Goal: Task Accomplishment & Management: Manage account settings

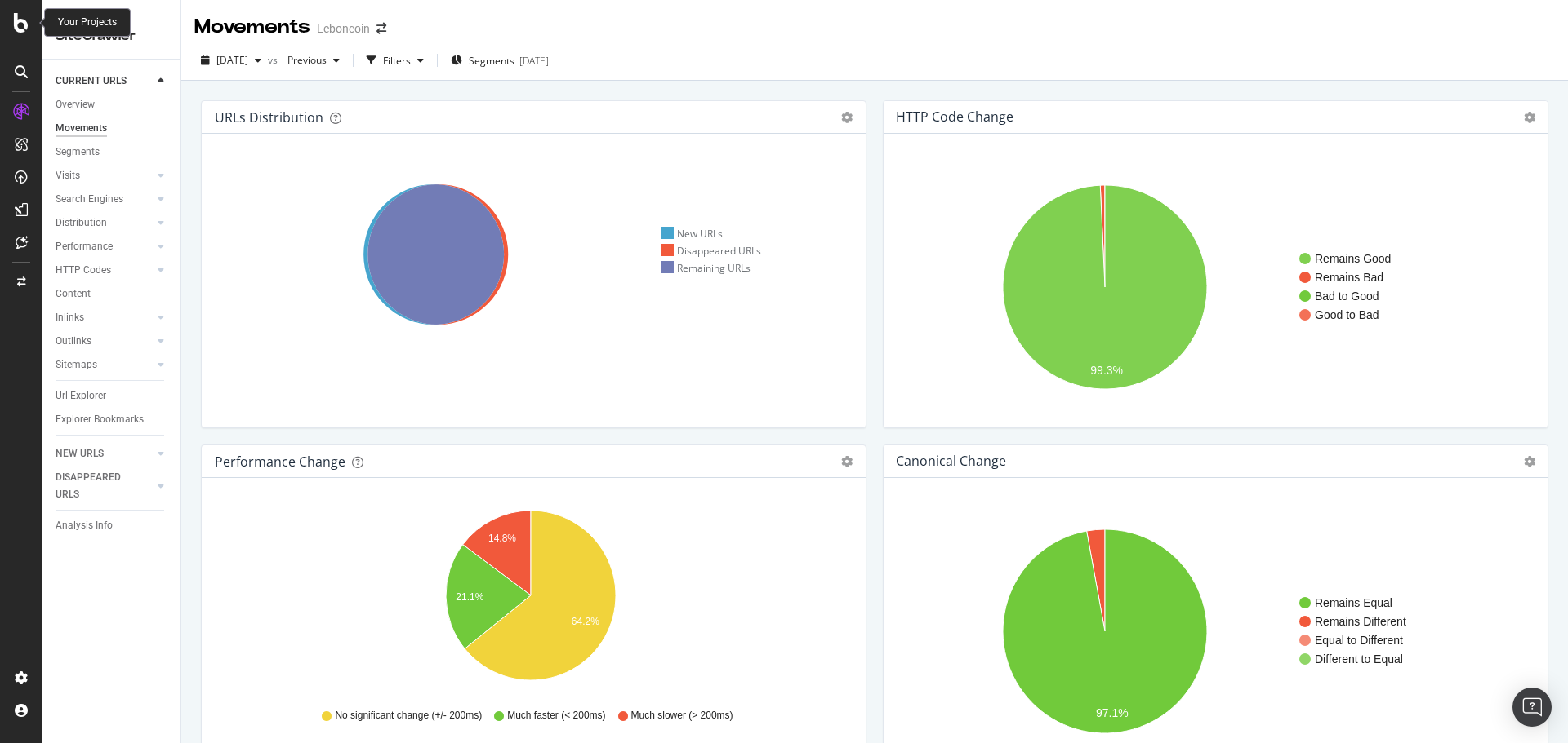
click at [25, 23] on icon at bounding box center [21, 22] width 15 height 19
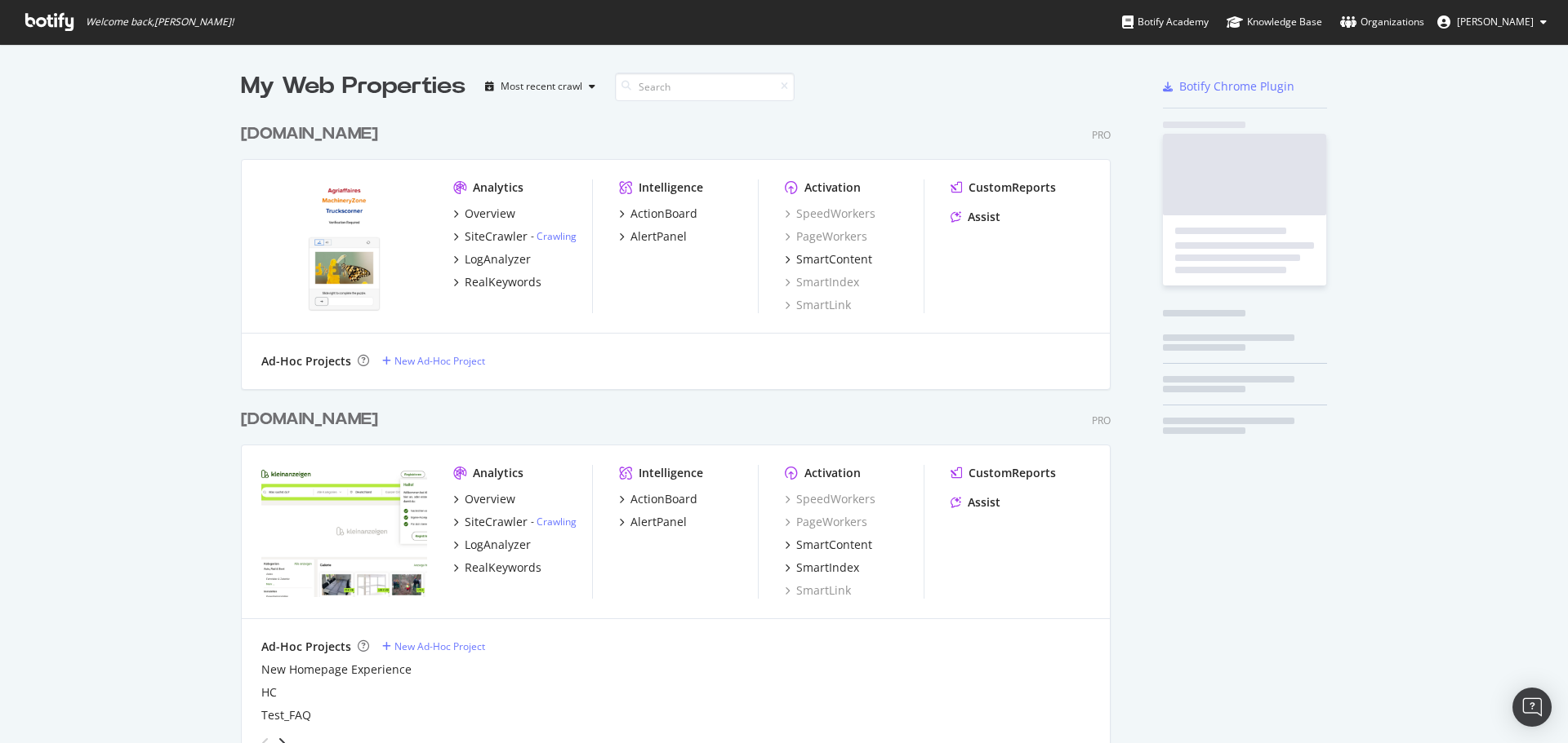
scroll to position [731, 1543]
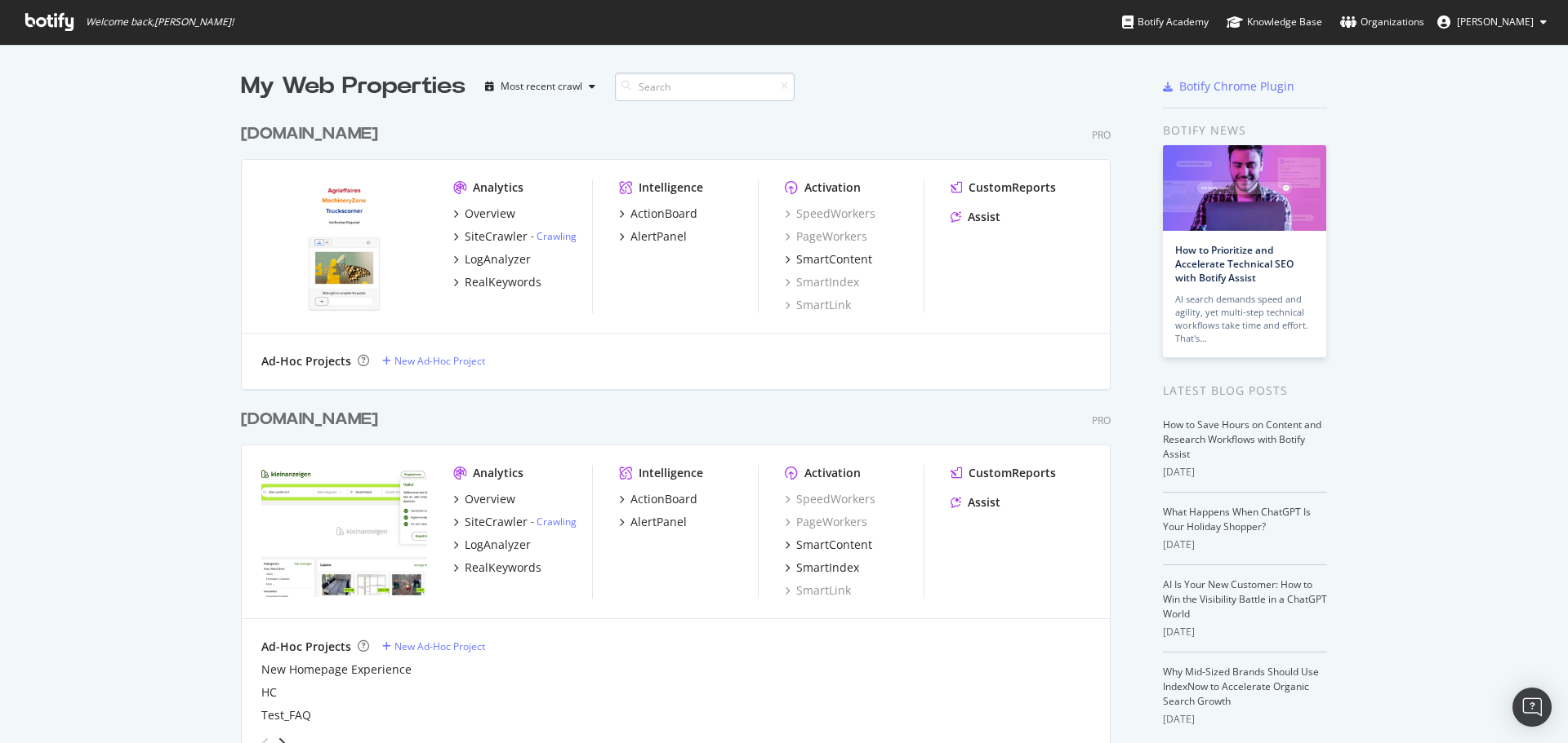
click at [712, 87] on input at bounding box center [704, 87] width 180 height 28
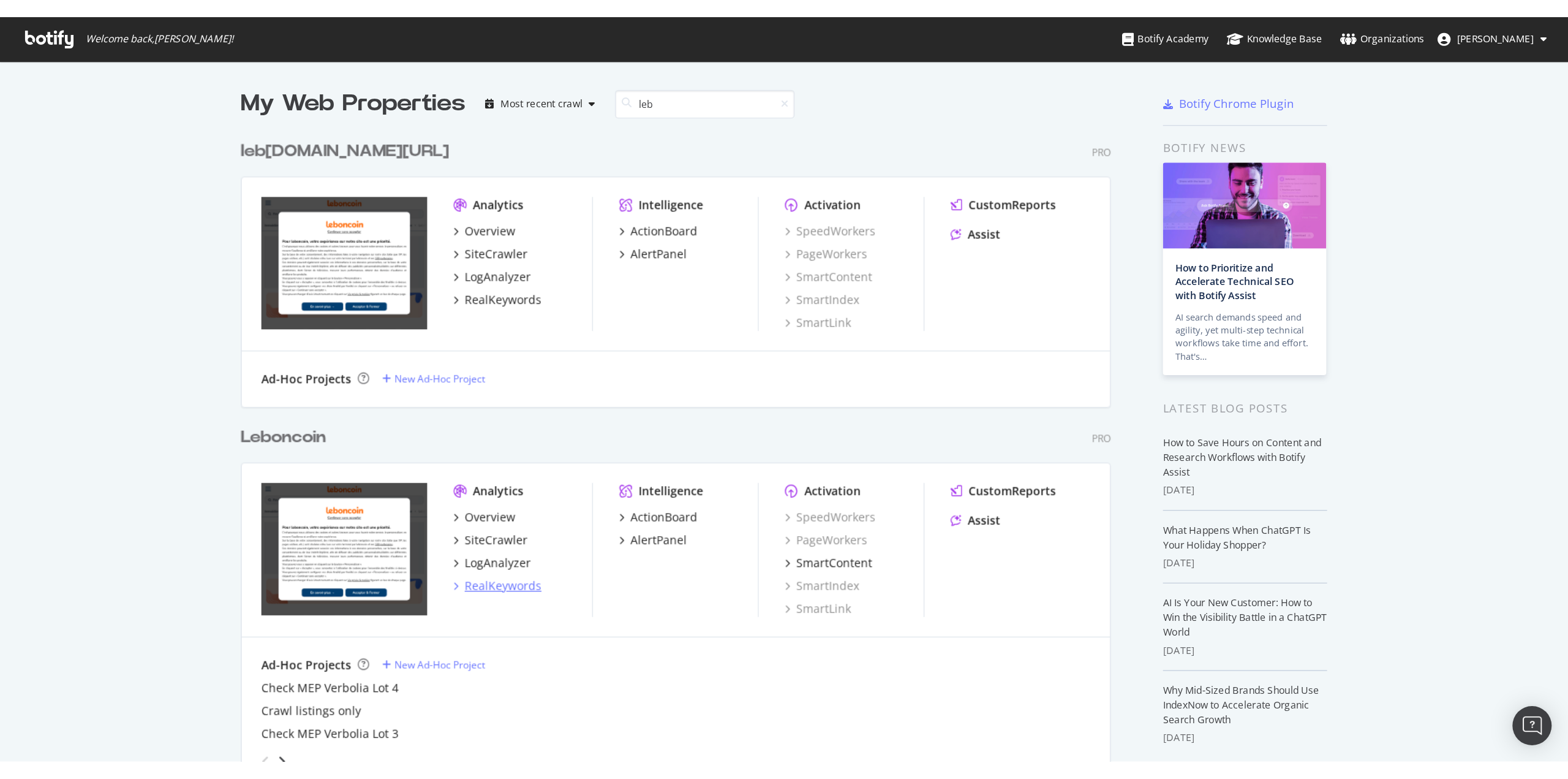
scroll to position [123, 0]
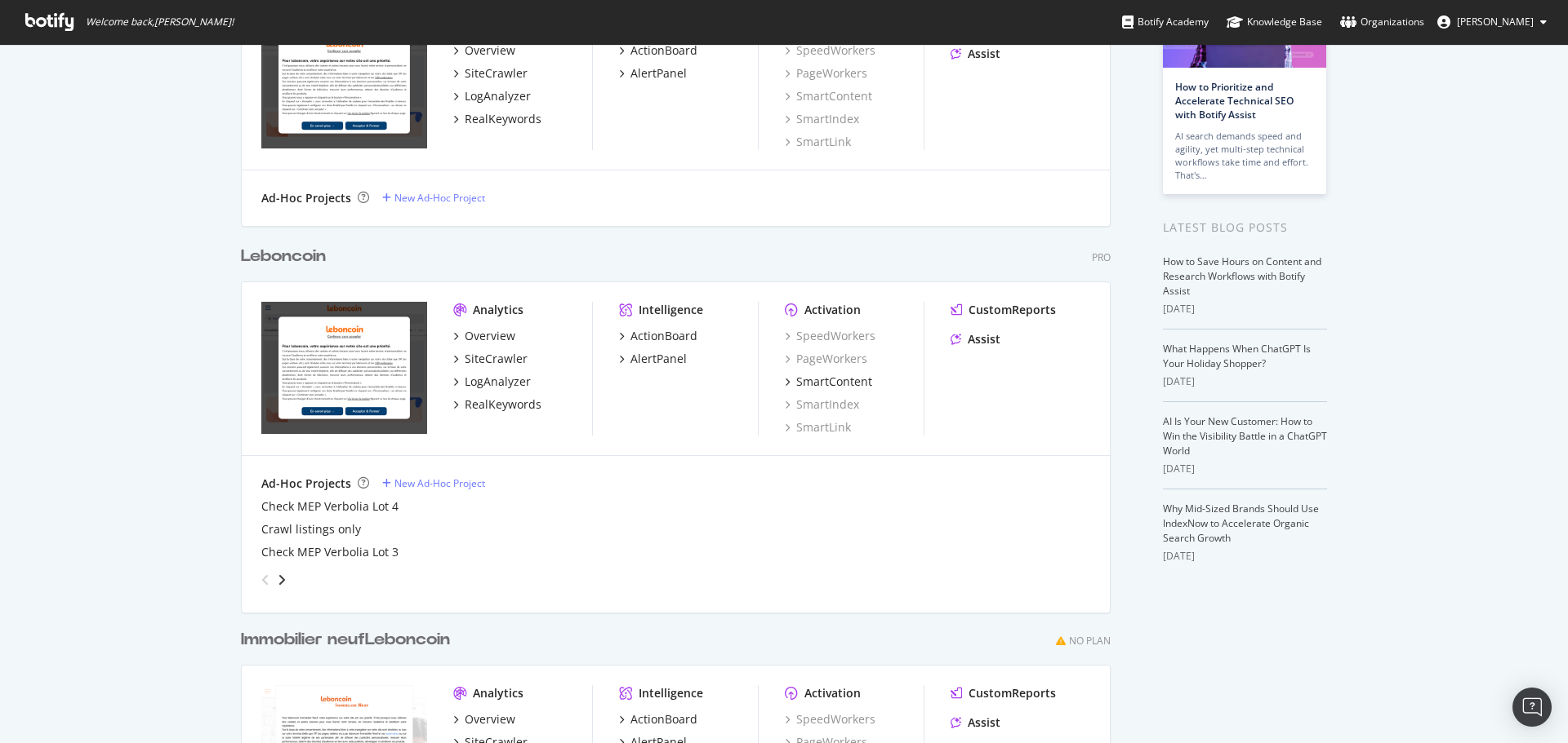
type input "leb"
click at [280, 582] on div "angle-right" at bounding box center [282, 580] width 12 height 16
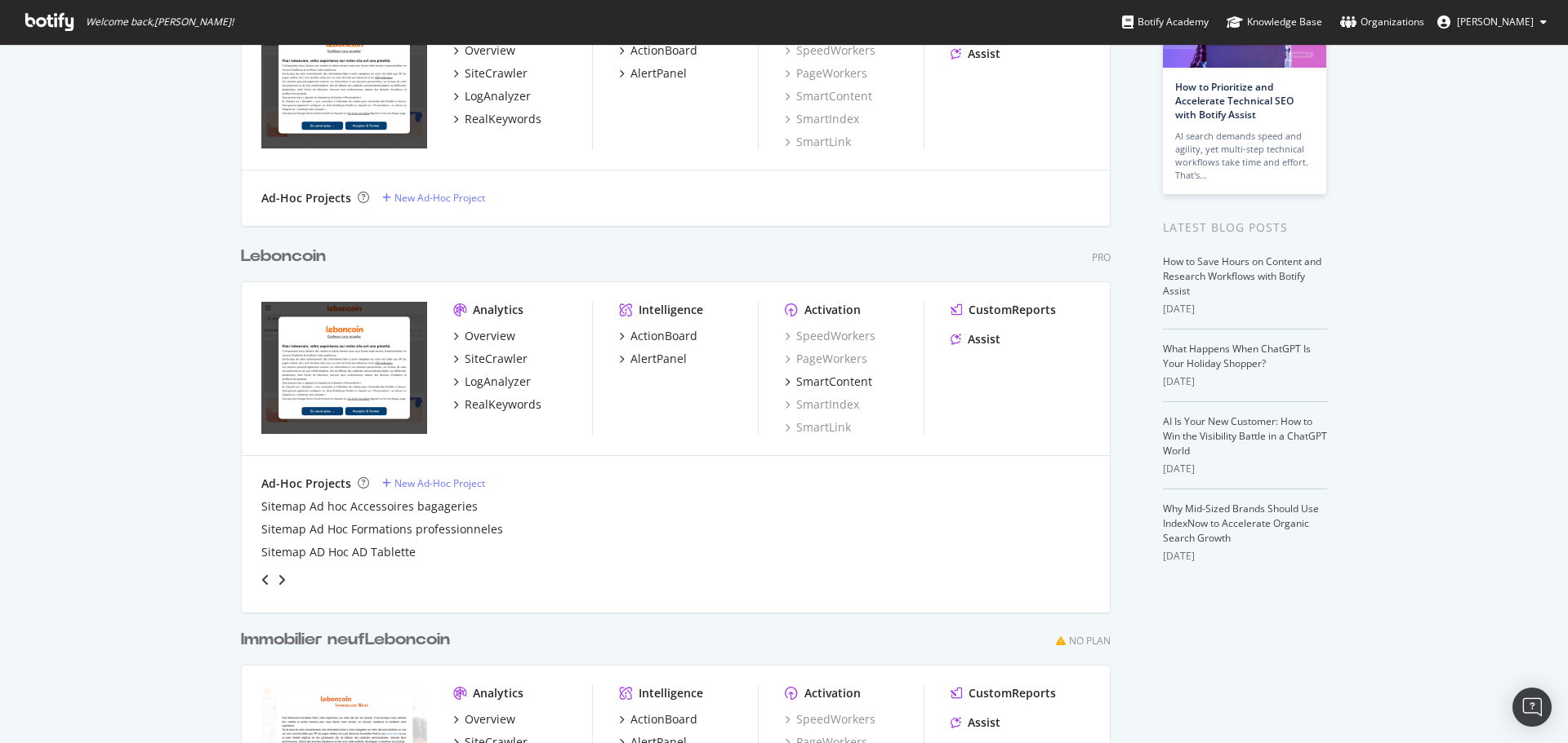
click at [280, 582] on div "angle-right" at bounding box center [282, 580] width 12 height 16
click at [278, 575] on icon "angle-right" at bounding box center [281, 580] width 8 height 13
click at [278, 576] on icon "angle-right" at bounding box center [281, 580] width 8 height 13
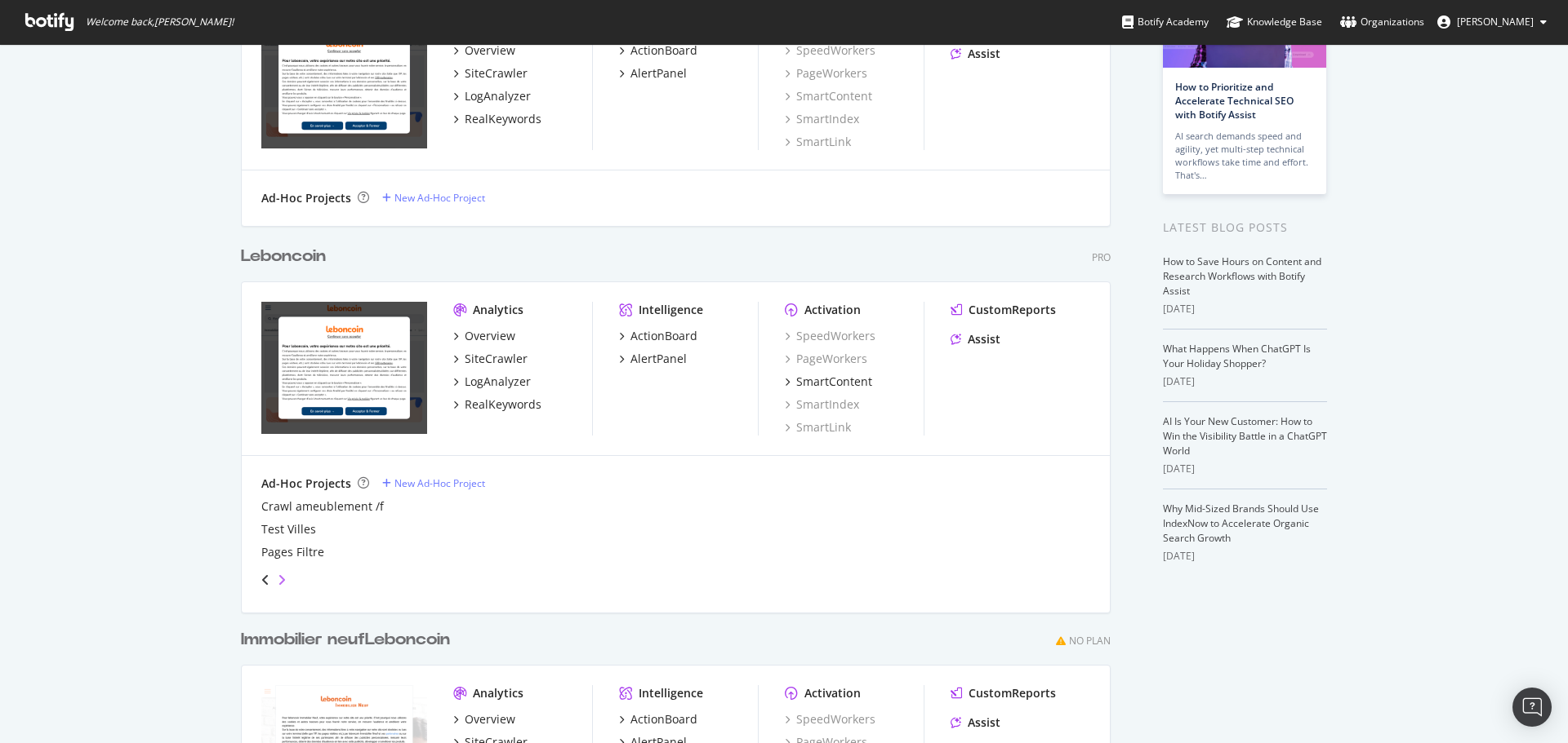
click at [278, 575] on icon "angle-right" at bounding box center [281, 580] width 8 height 13
click at [278, 579] on icon "angle-right" at bounding box center [281, 580] width 8 height 13
click at [261, 580] on icon "angle-left" at bounding box center [265, 580] width 8 height 13
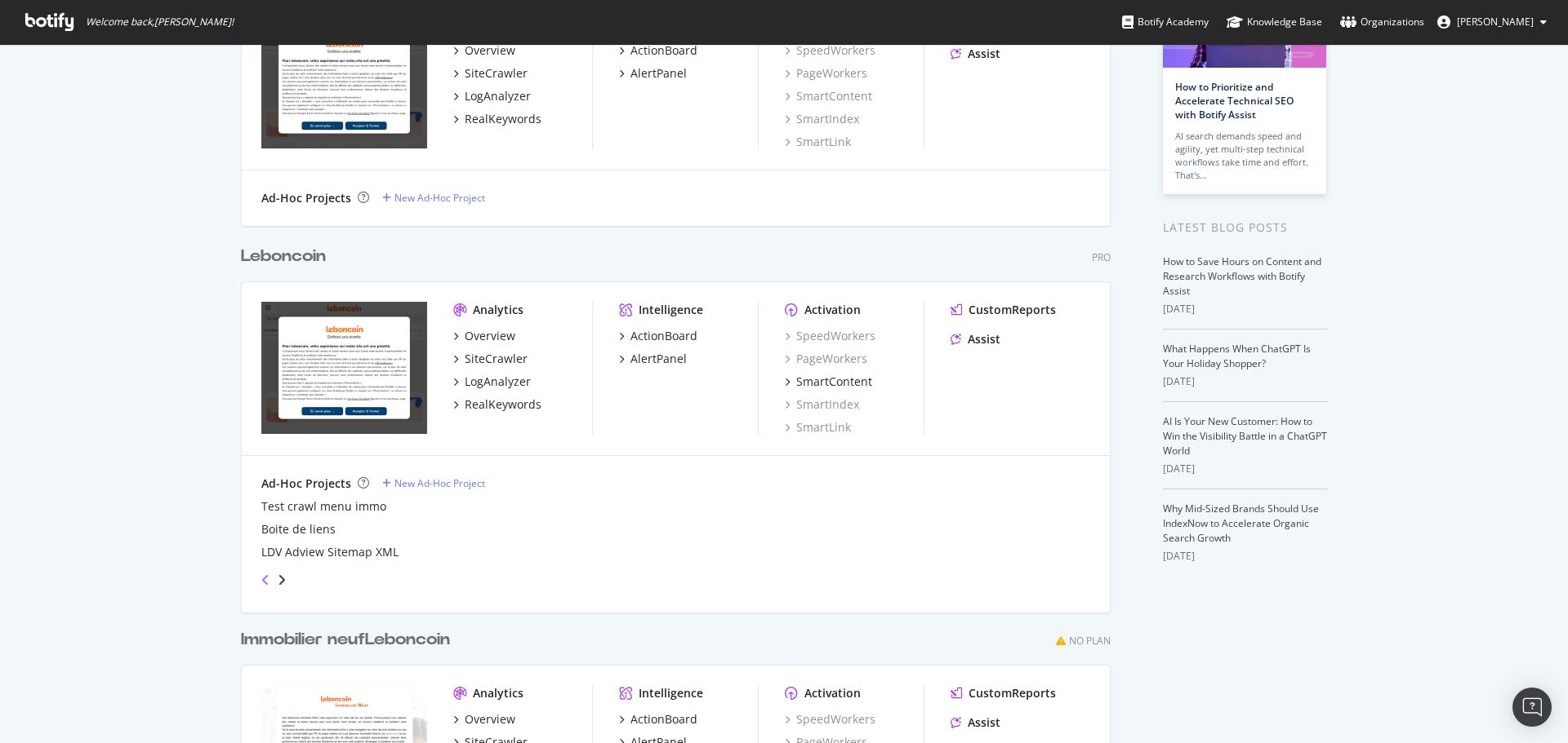
click at [261, 580] on icon "angle-left" at bounding box center [265, 580] width 8 height 13
click at [277, 576] on icon "angle-right" at bounding box center [281, 580] width 8 height 13
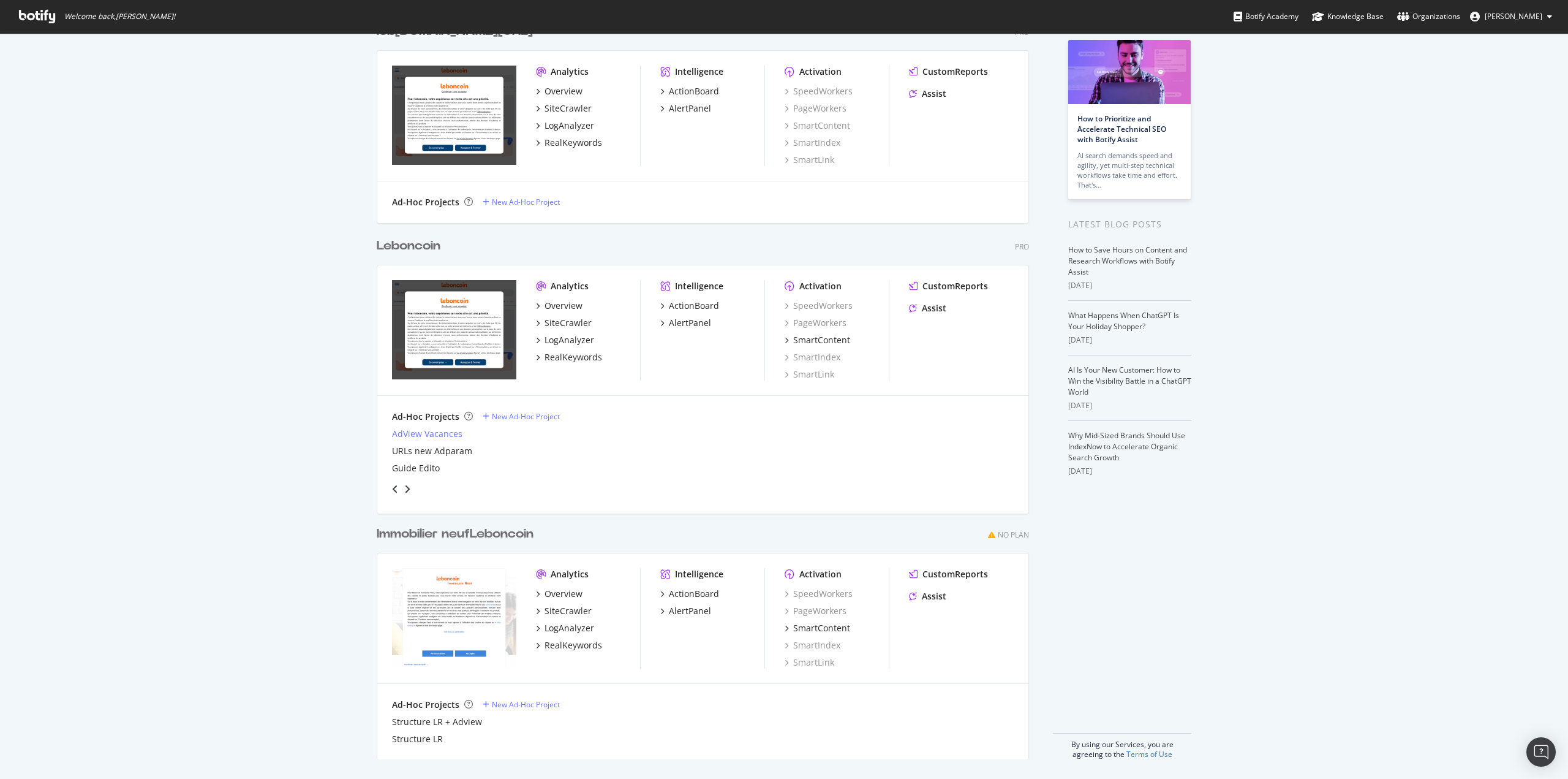
scroll to position [769, 1550]
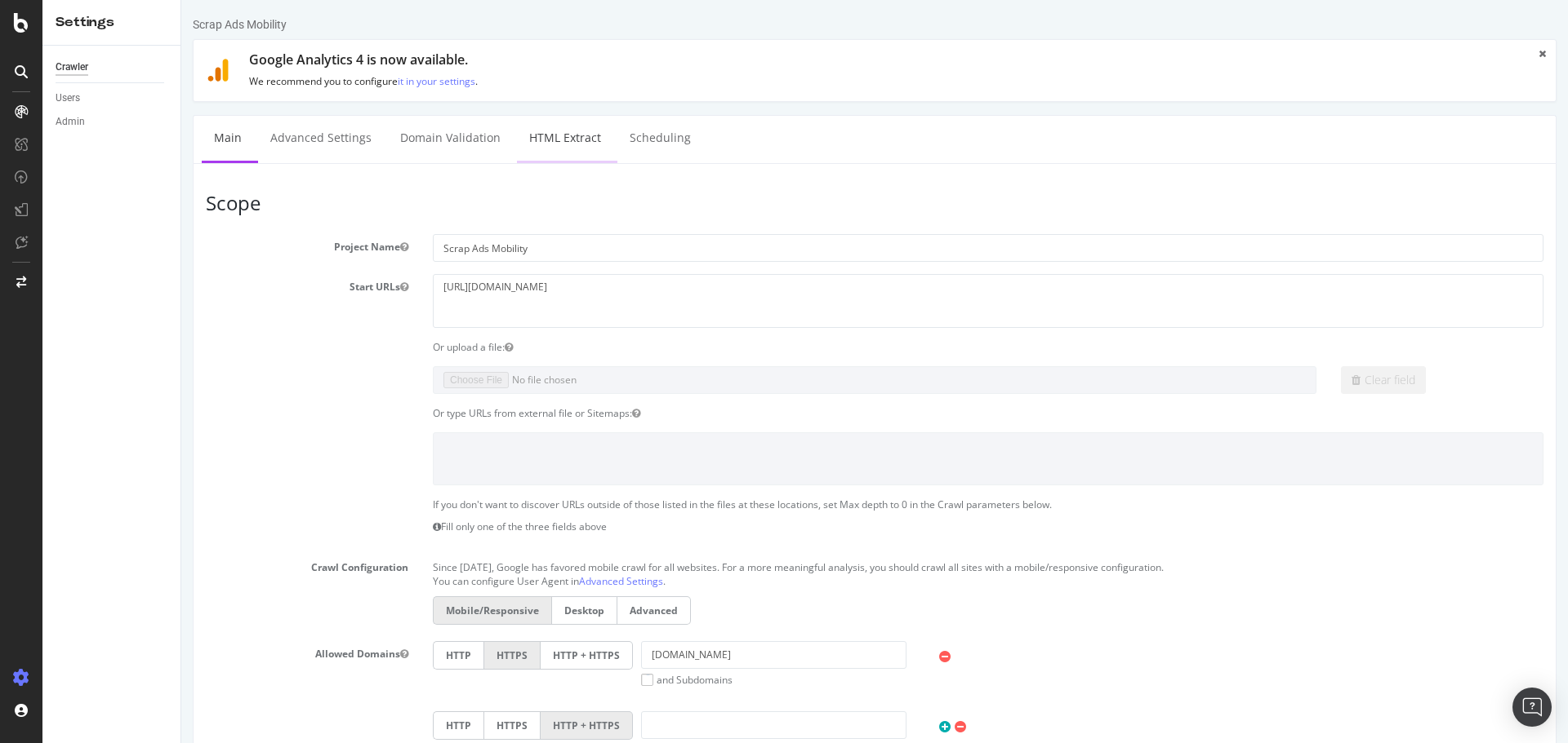
click at [561, 136] on link "HTML Extract" at bounding box center [566, 138] width 97 height 45
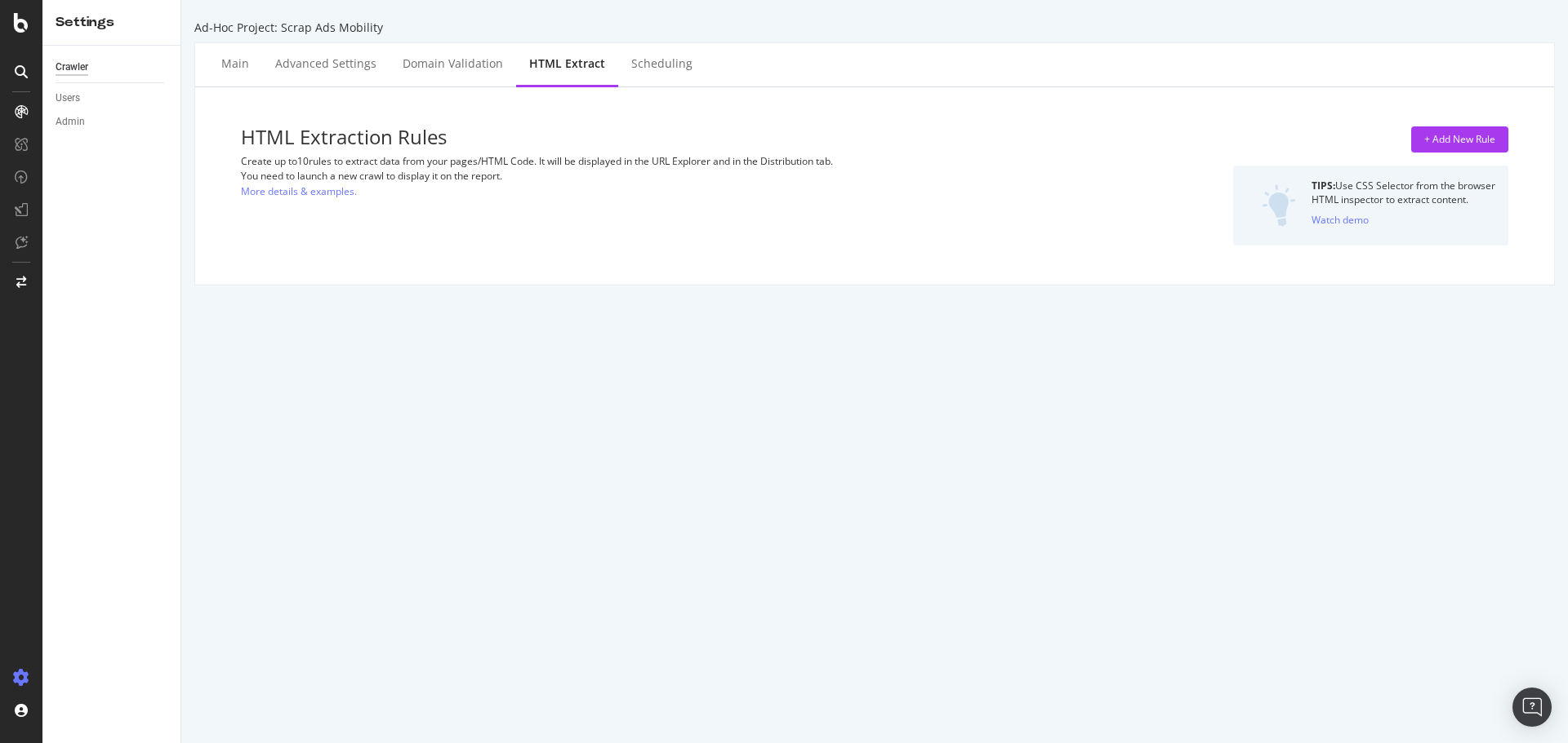
click at [553, 63] on div "HTML Extract" at bounding box center [566, 64] width 76 height 16
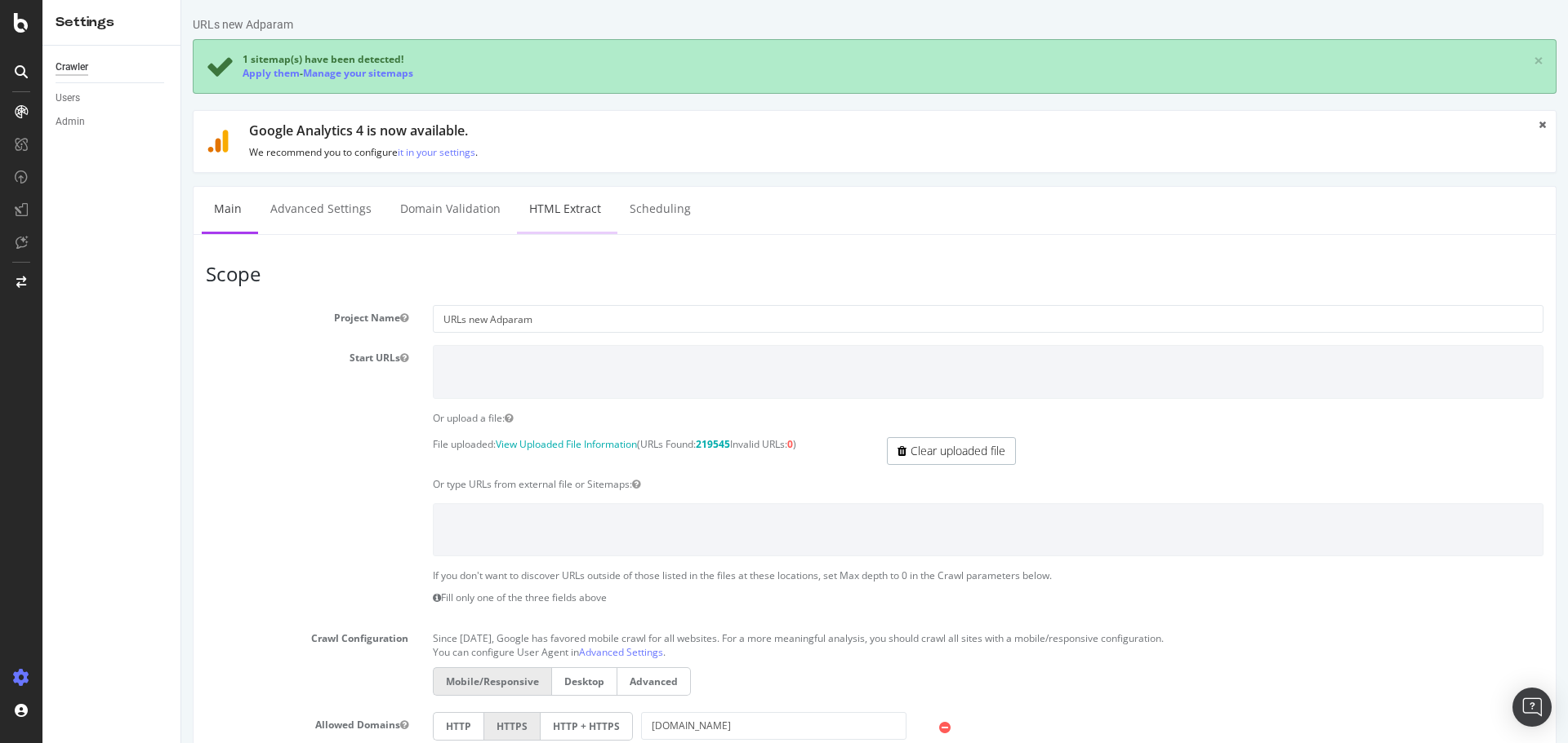
click at [565, 215] on link "HTML Extract" at bounding box center [566, 209] width 97 height 45
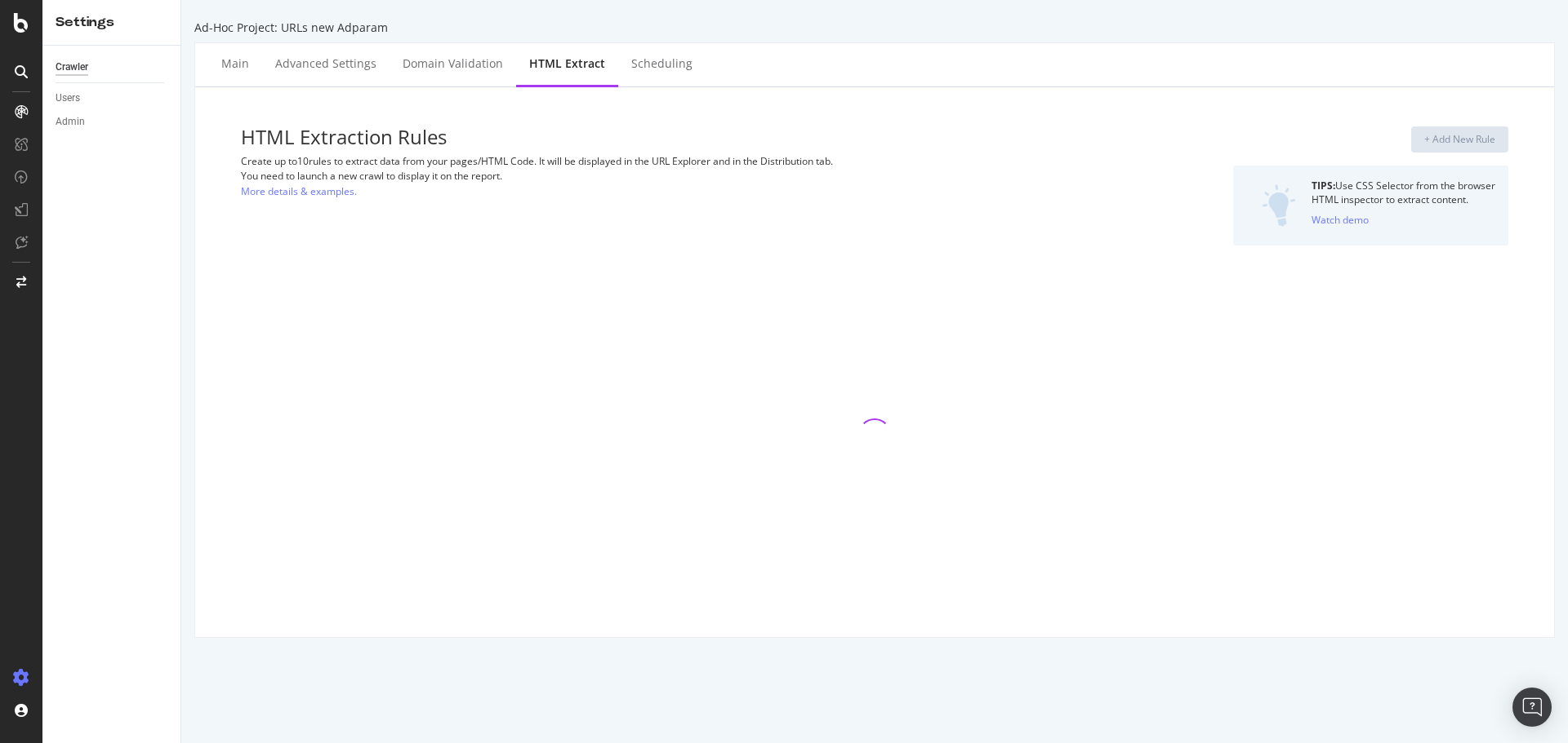
select select "i"
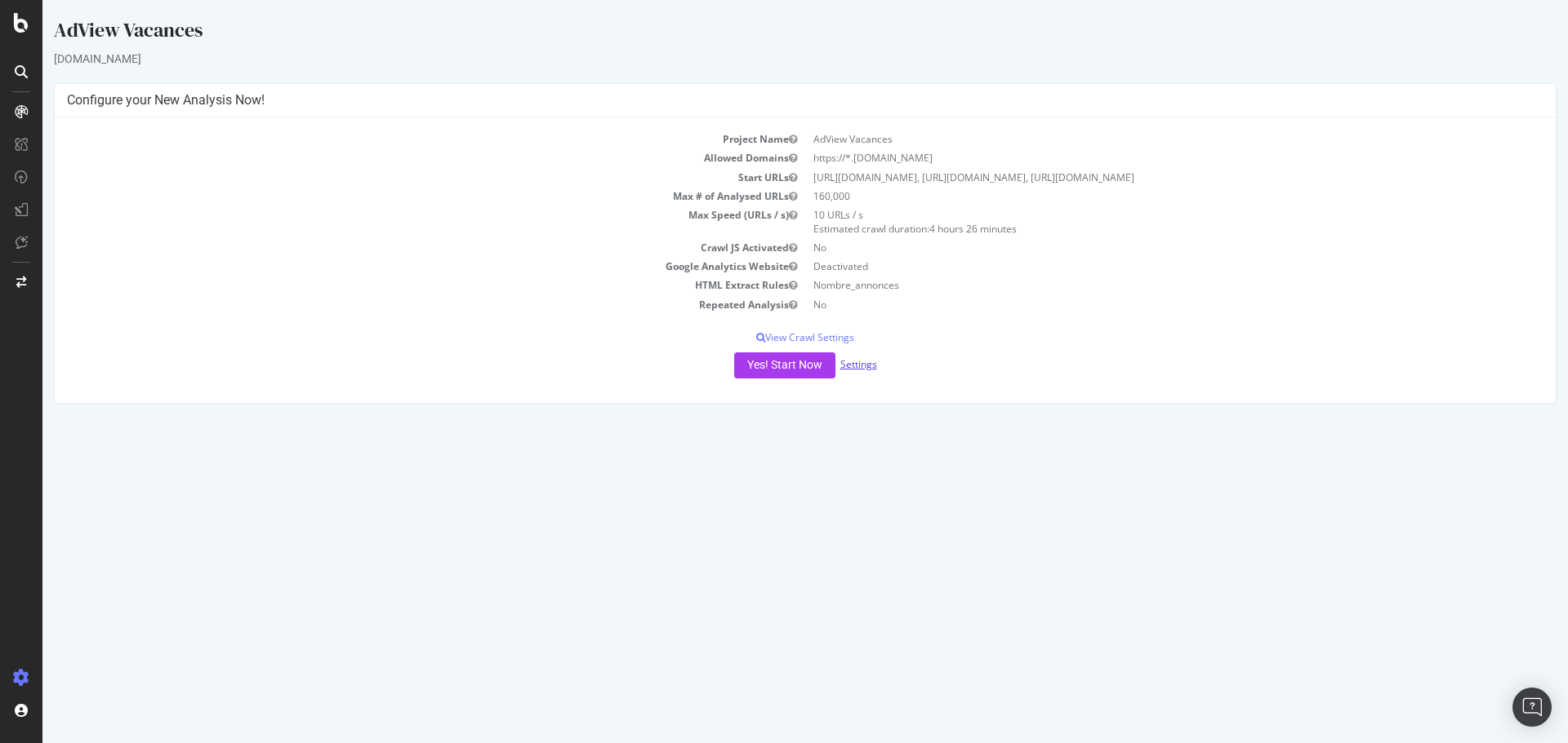
click at [859, 371] on link "Settings" at bounding box center [858, 364] width 36 height 14
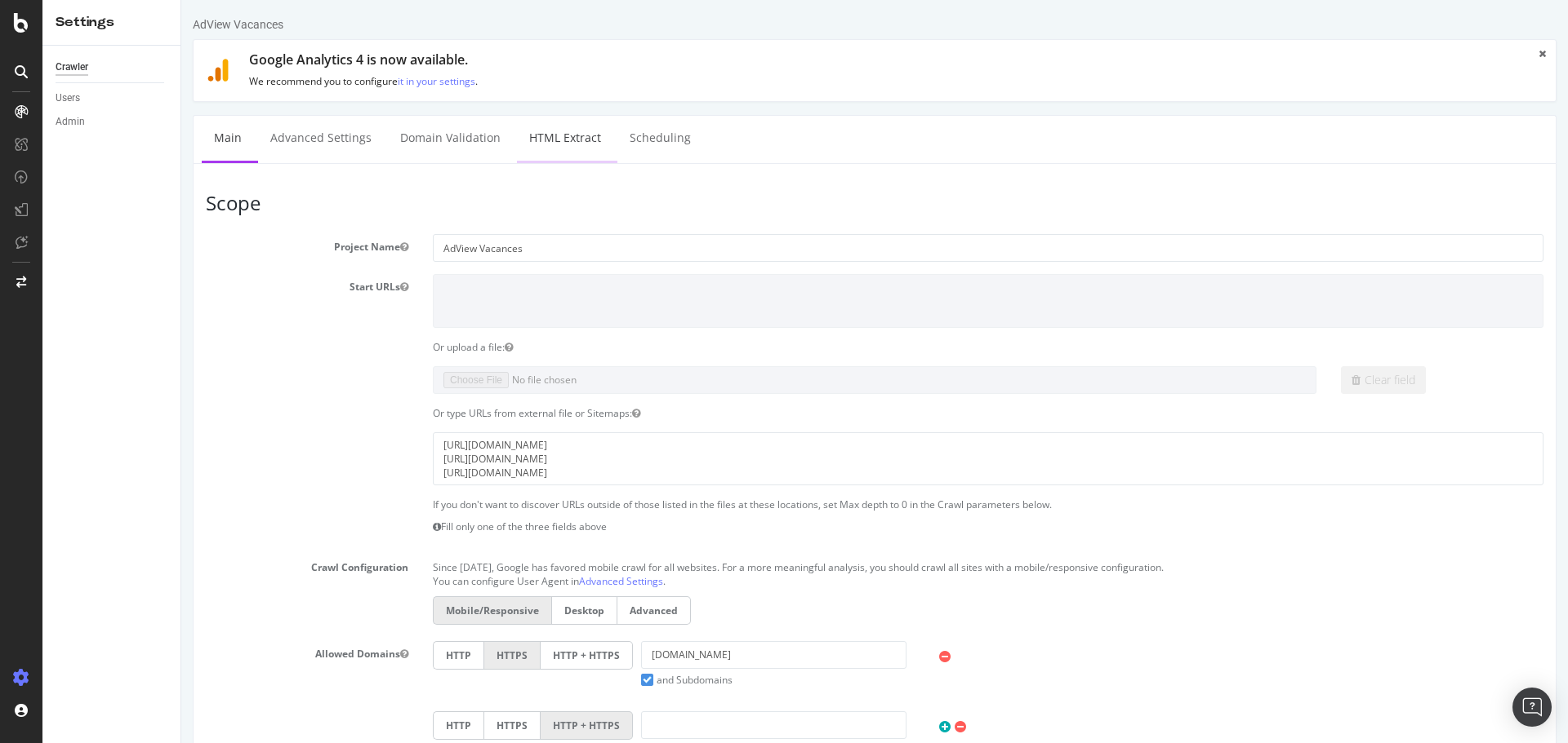
click at [556, 142] on link "HTML Extract" at bounding box center [566, 138] width 97 height 45
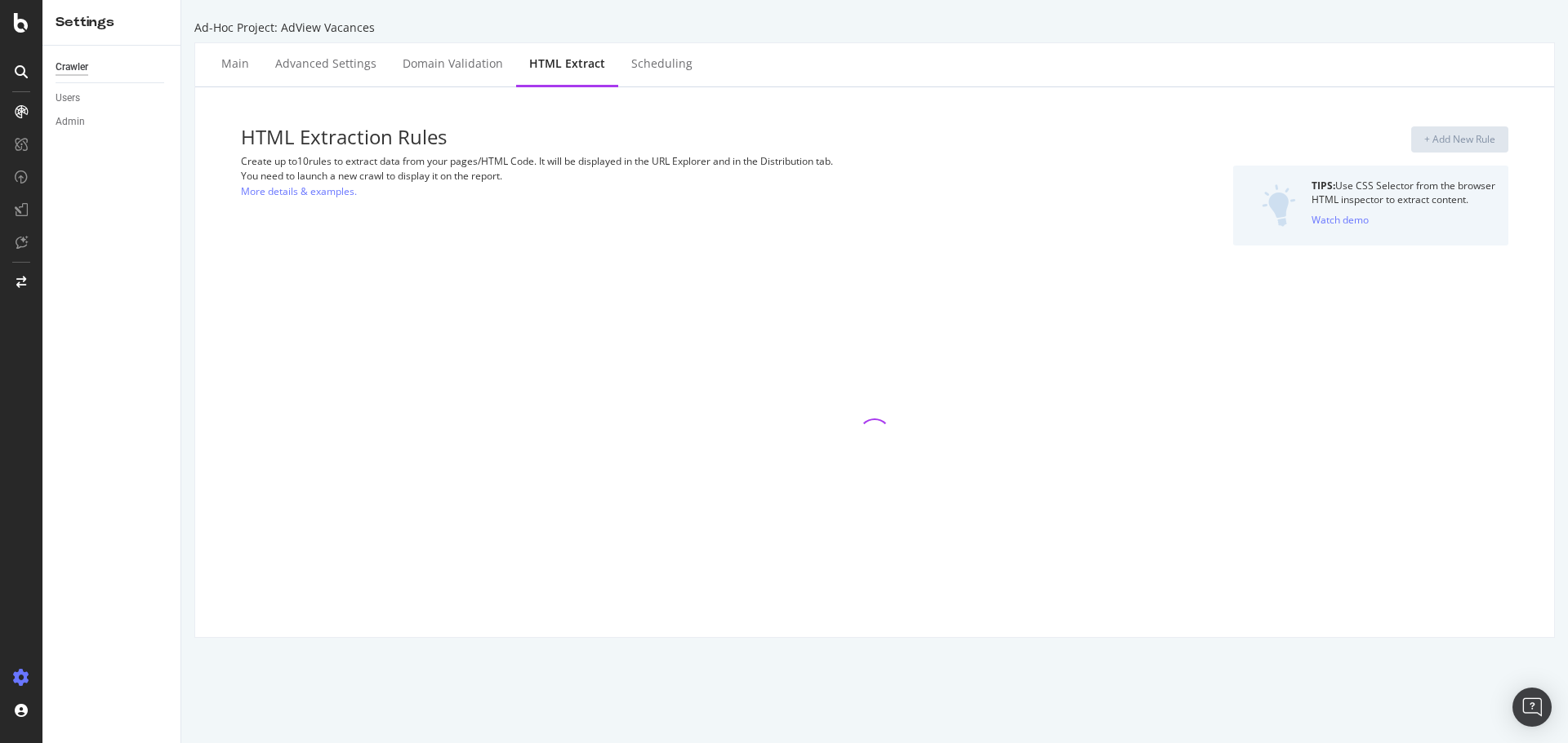
select select "i"
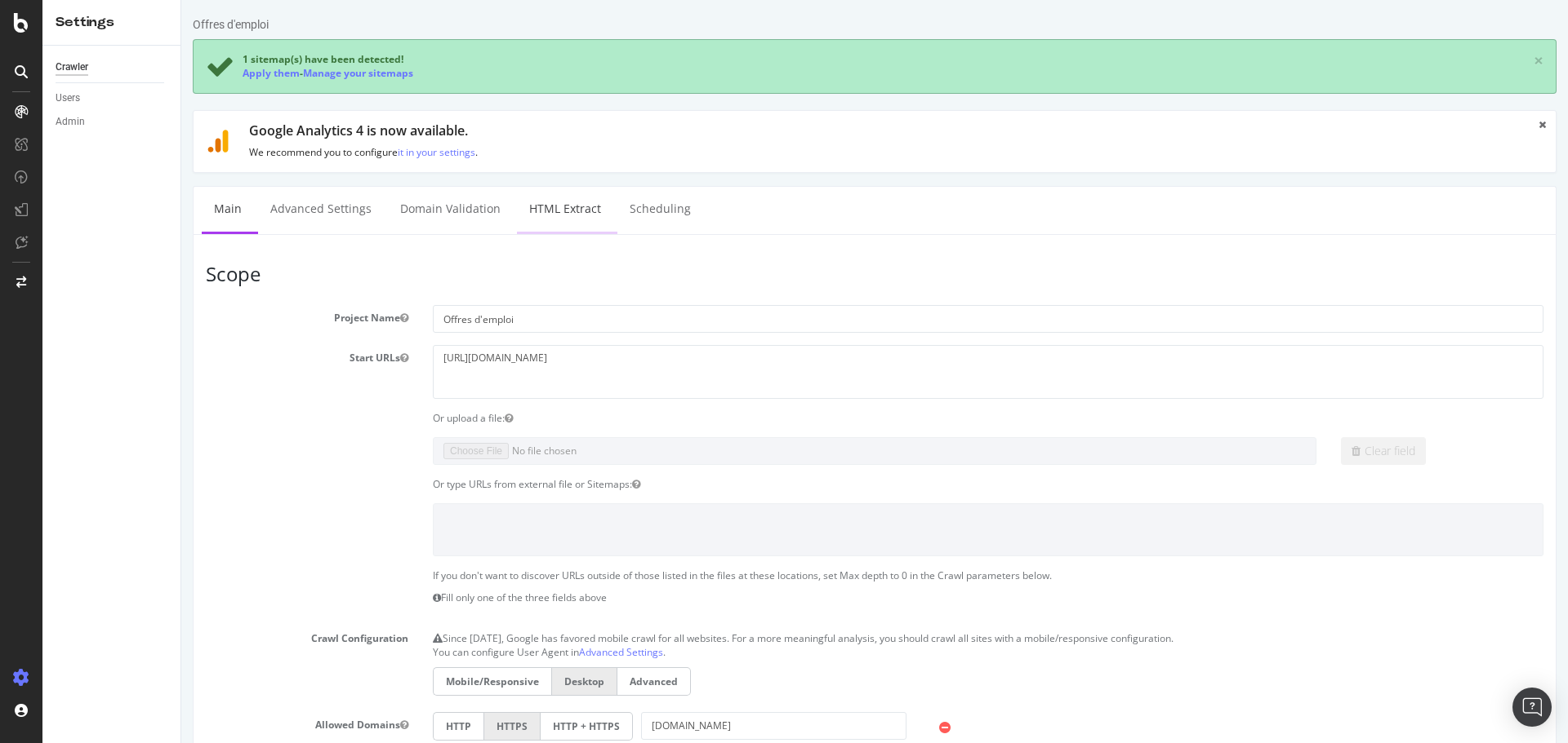
click at [553, 202] on link "HTML Extract" at bounding box center [566, 209] width 97 height 45
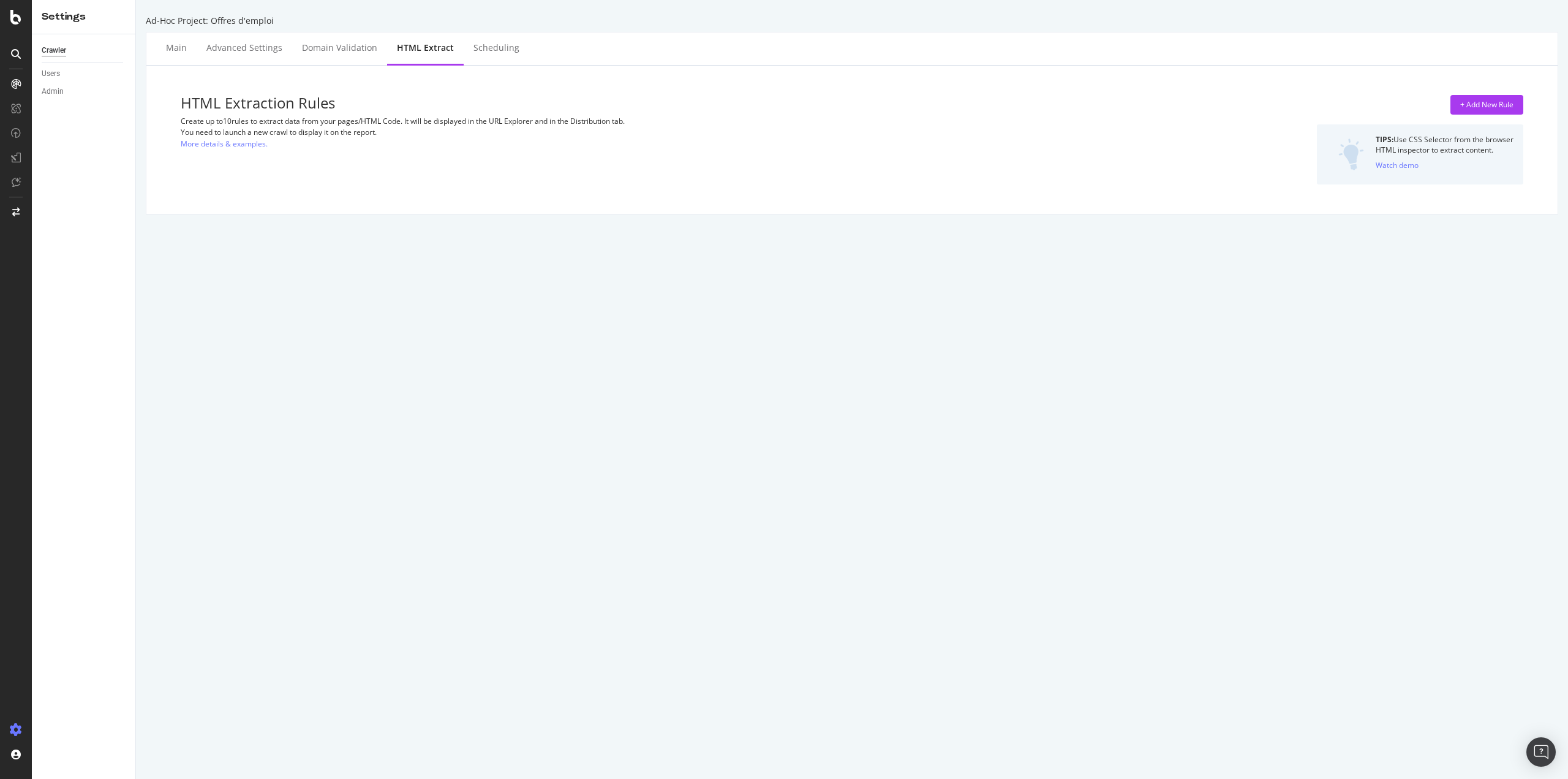
click at [424, 50] on div "HTML Extract" at bounding box center [425, 48] width 57 height 12
click at [1176, 103] on div "+ Add New Rule" at bounding box center [1487, 104] width 53 height 10
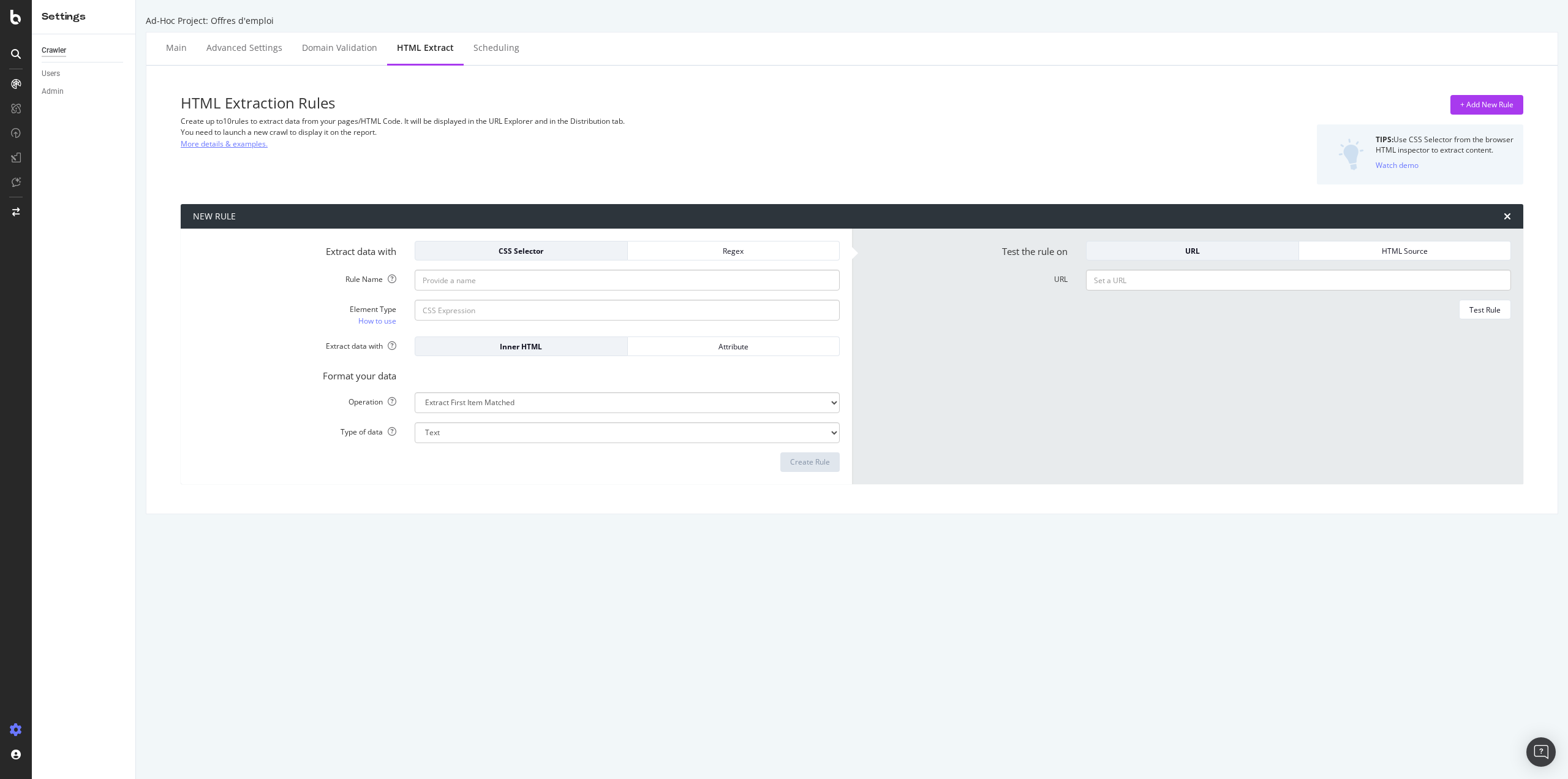
click at [231, 148] on link "More details & examples." at bounding box center [224, 144] width 87 height 13
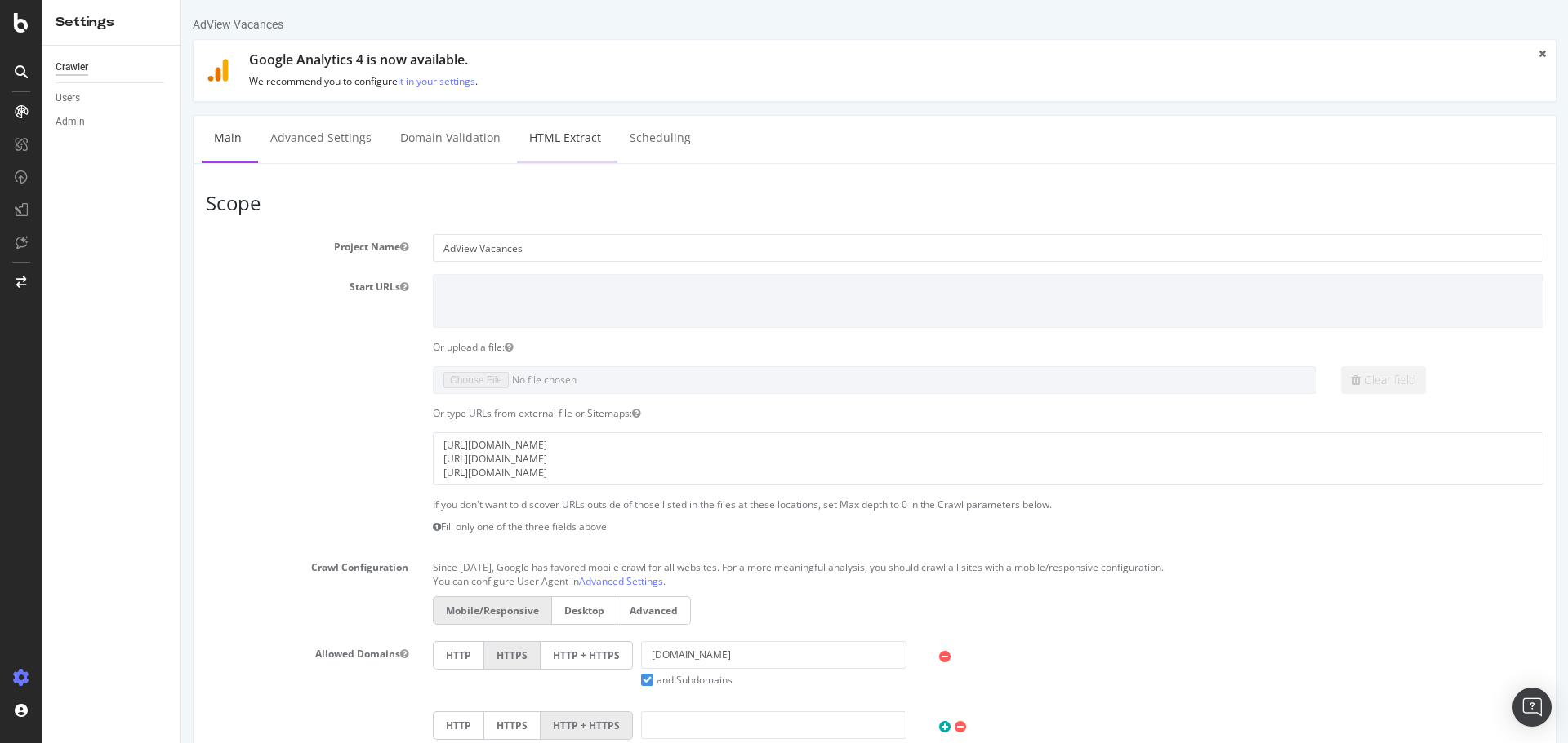
click at [538, 136] on link "HTML Extract" at bounding box center [566, 138] width 97 height 45
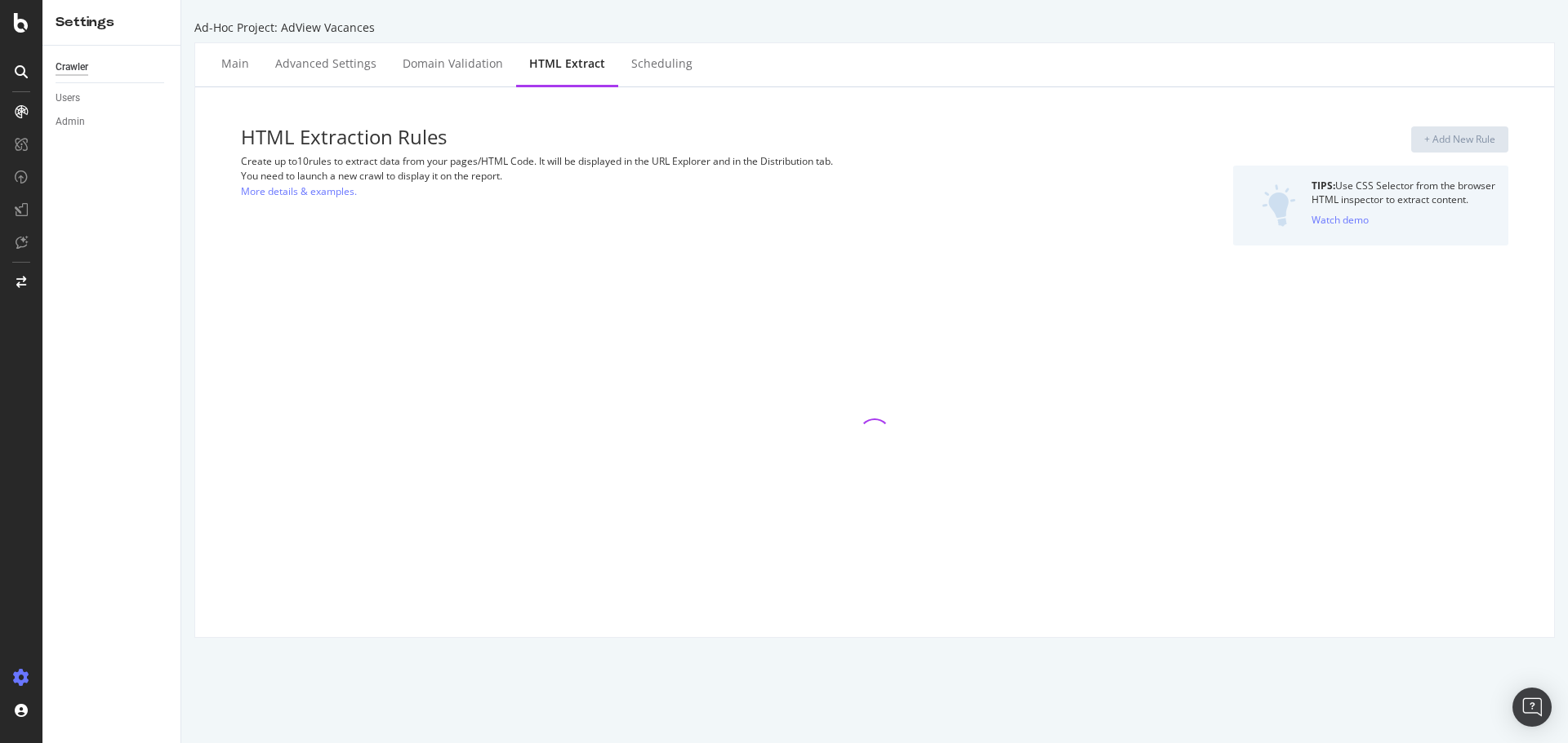
select select "i"
